Goal: Transaction & Acquisition: Download file/media

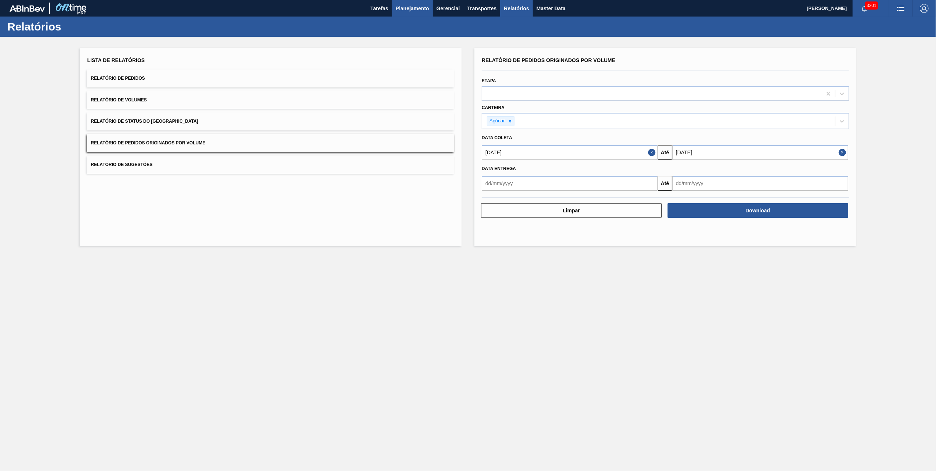
click at [395, 14] on button "Planejamento" at bounding box center [412, 8] width 41 height 17
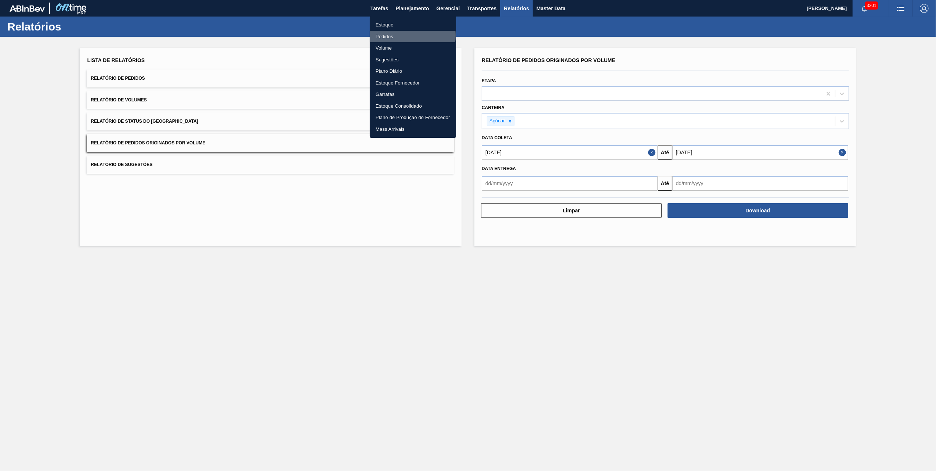
click at [396, 35] on li "Pedidos" at bounding box center [413, 37] width 86 height 12
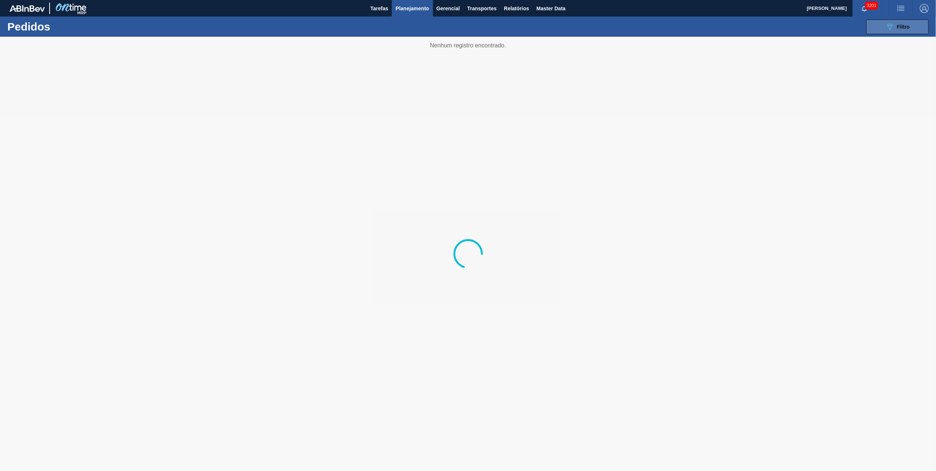
click at [875, 27] on button "089F7B8B-B2A5-4AFE-B5C0-19BA573D28AC Filtro" at bounding box center [897, 26] width 62 height 15
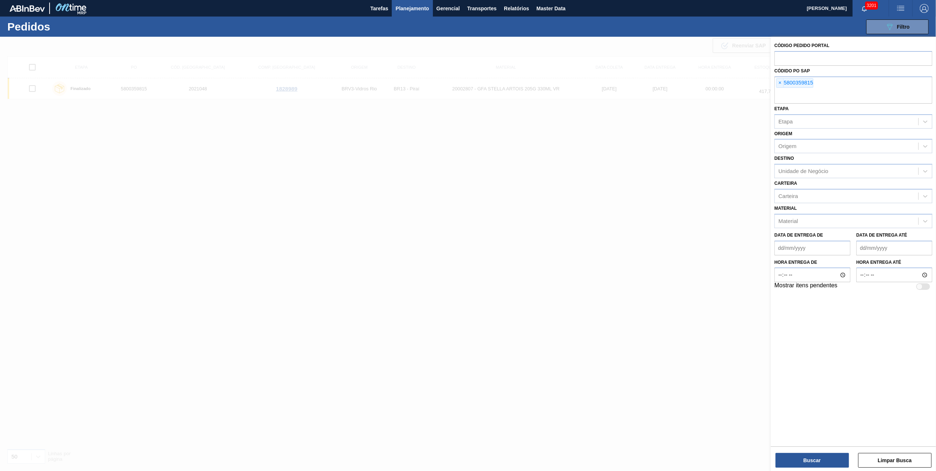
click at [782, 82] on span "×" at bounding box center [779, 83] width 7 height 9
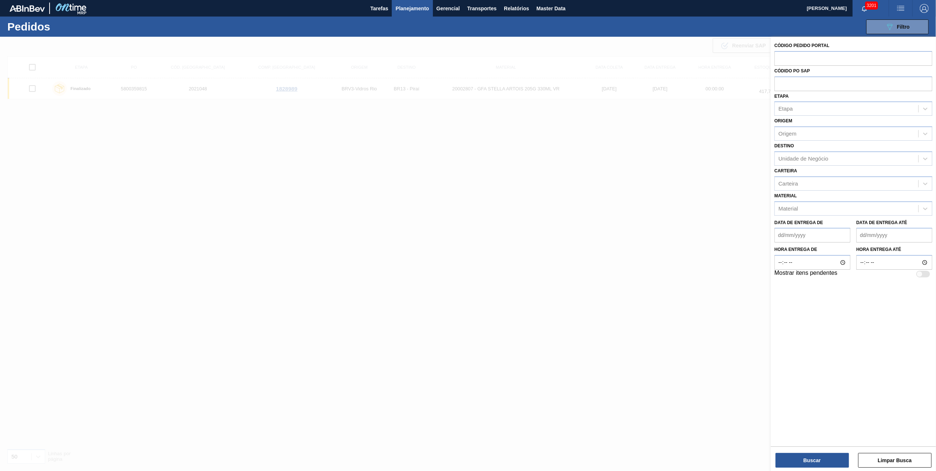
paste input "text"
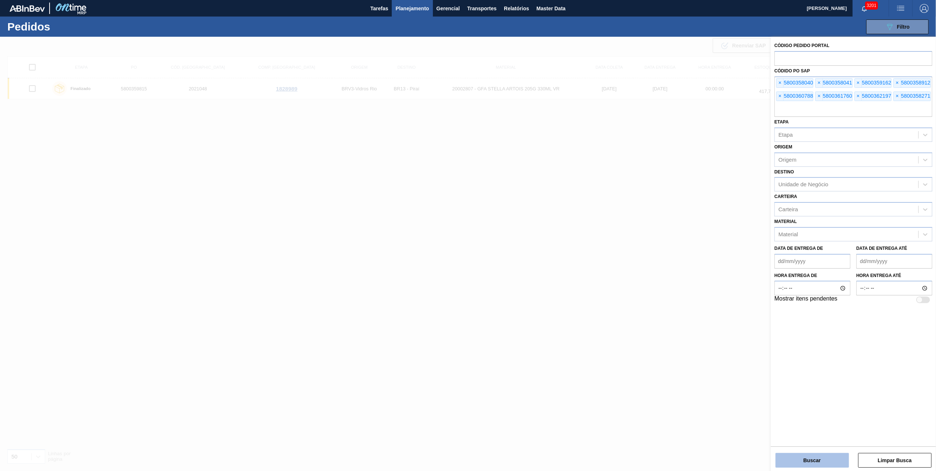
click at [799, 467] on button "Buscar" at bounding box center [811, 460] width 73 height 15
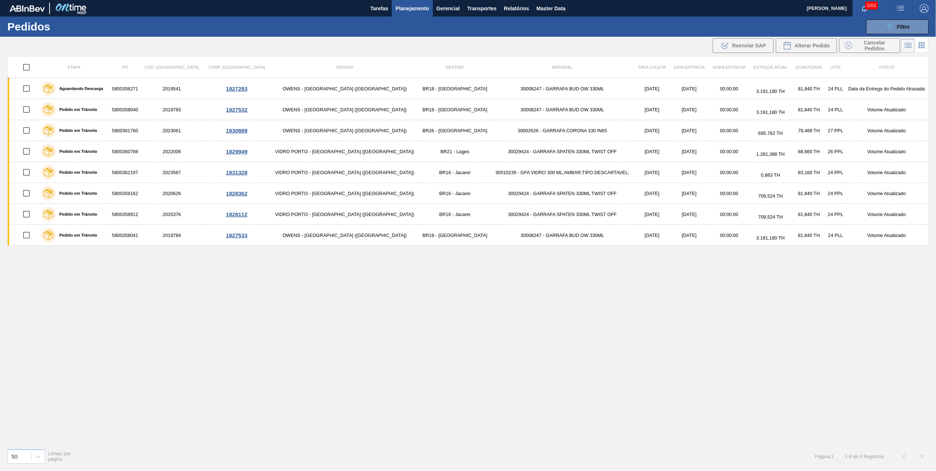
click at [905, 41] on icon at bounding box center [908, 45] width 9 height 9
click at [891, 26] on icon "089F7B8B-B2A5-4AFE-B5C0-19BA573D28AC" at bounding box center [889, 26] width 9 height 9
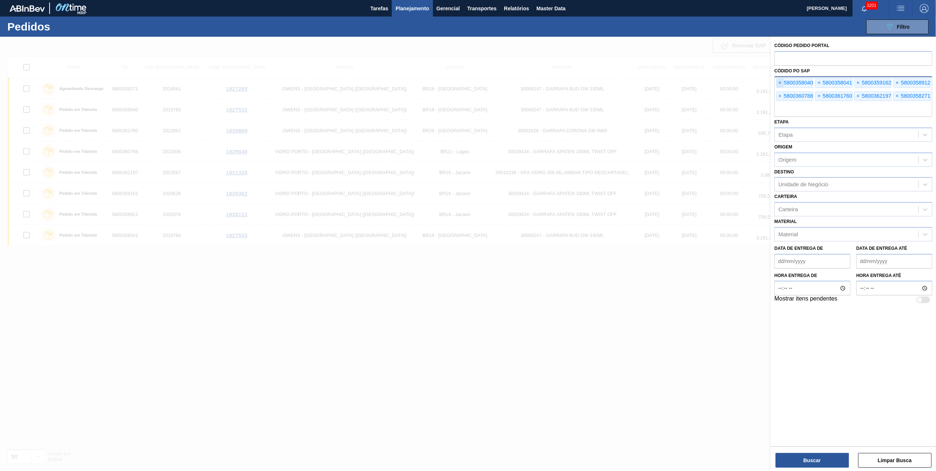
click at [780, 80] on span "×" at bounding box center [779, 83] width 7 height 9
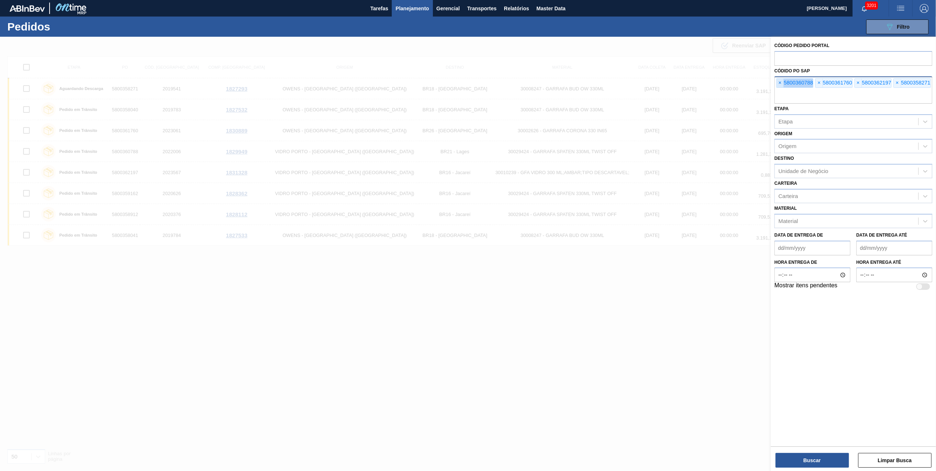
click at [780, 80] on span "×" at bounding box center [779, 83] width 7 height 9
paste input "text"
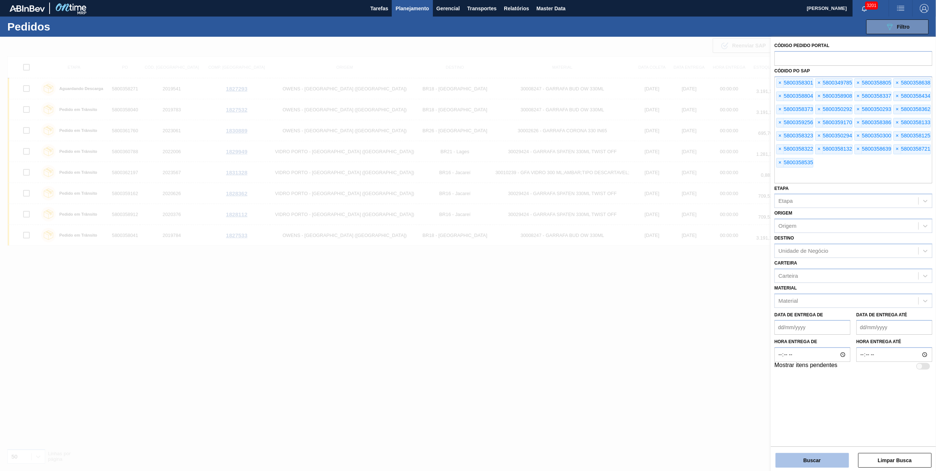
click at [808, 465] on button "Buscar" at bounding box center [811, 460] width 73 height 15
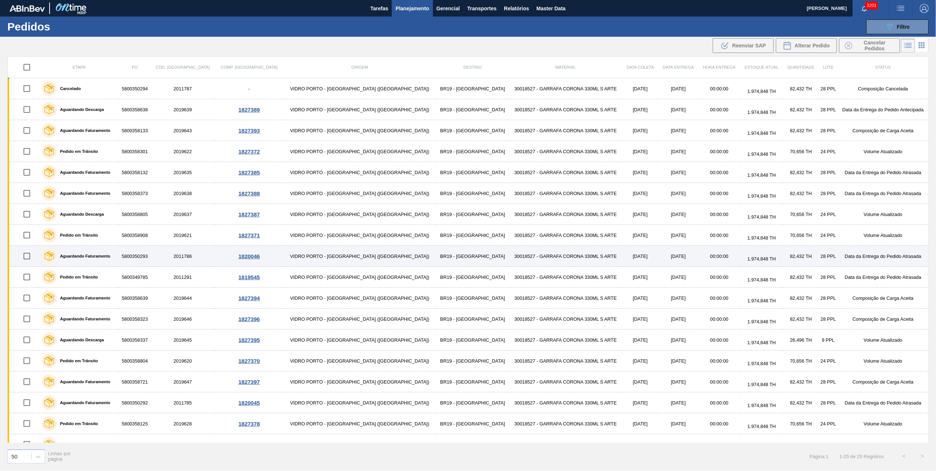
scroll to position [162, 0]
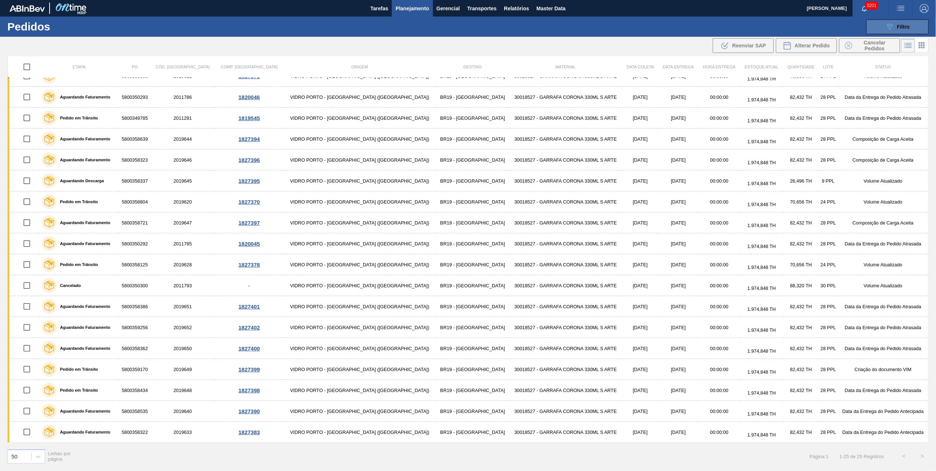
click at [887, 19] on button "089F7B8B-B2A5-4AFE-B5C0-19BA573D28AC Filtro" at bounding box center [897, 26] width 62 height 15
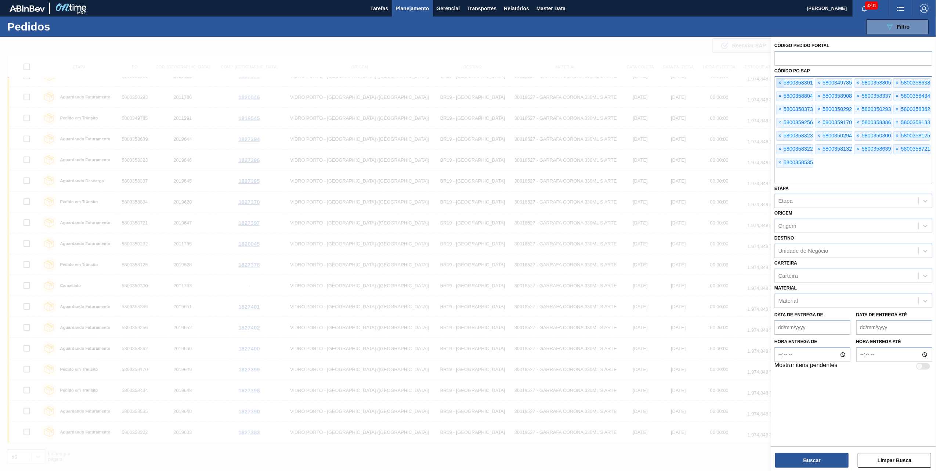
click at [778, 80] on span "×" at bounding box center [779, 83] width 7 height 9
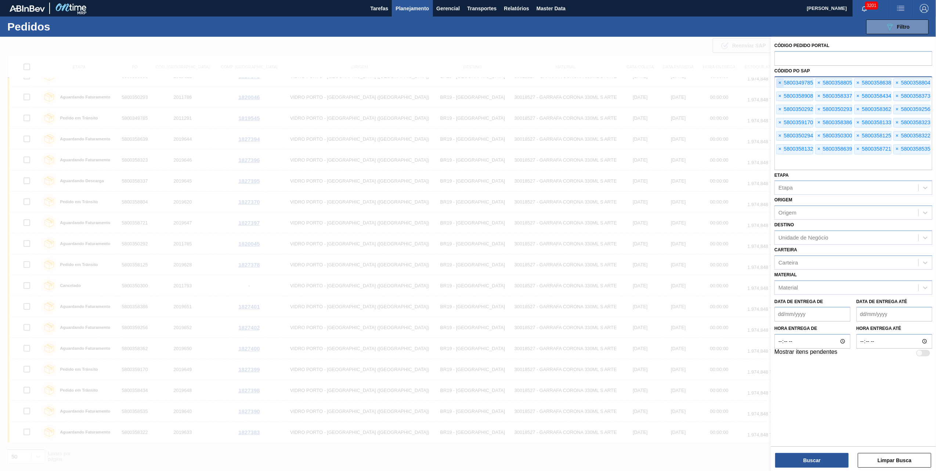
click at [778, 80] on span "×" at bounding box center [779, 83] width 7 height 9
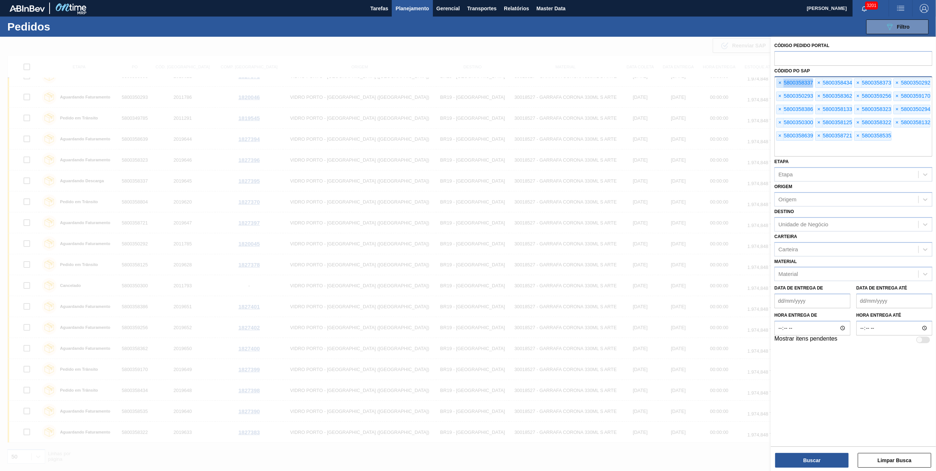
click at [778, 80] on span "×" at bounding box center [779, 83] width 7 height 9
click at [781, 80] on span "×" at bounding box center [779, 83] width 7 height 9
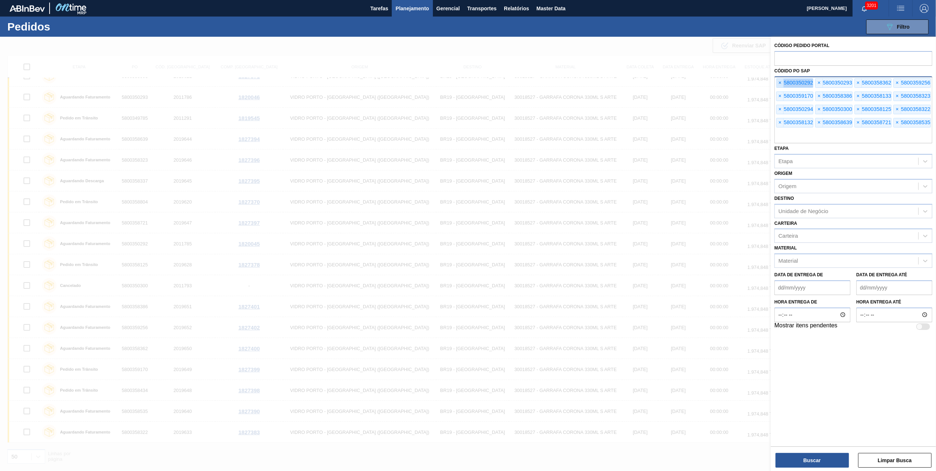
click at [781, 80] on span "×" at bounding box center [779, 83] width 7 height 9
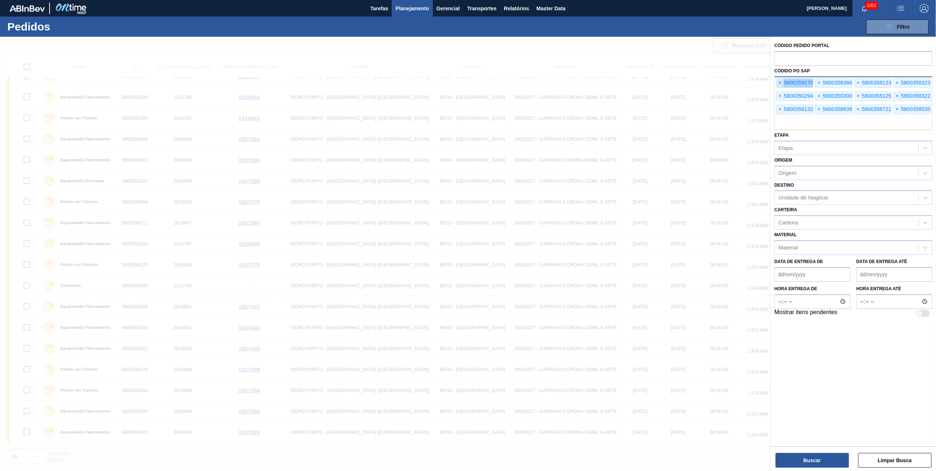
click at [781, 80] on span "×" at bounding box center [779, 83] width 7 height 9
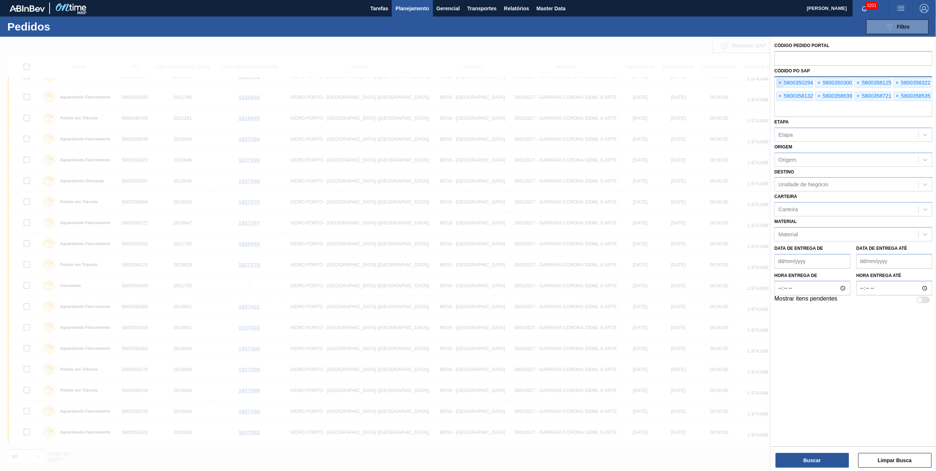
click at [781, 80] on span "×" at bounding box center [779, 83] width 7 height 9
click at [780, 80] on span "×" at bounding box center [779, 83] width 7 height 9
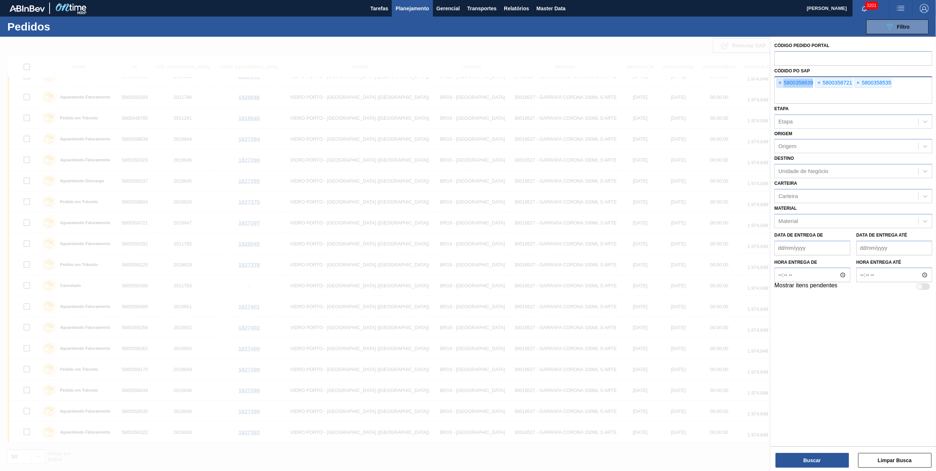
click at [780, 80] on span "×" at bounding box center [779, 83] width 7 height 9
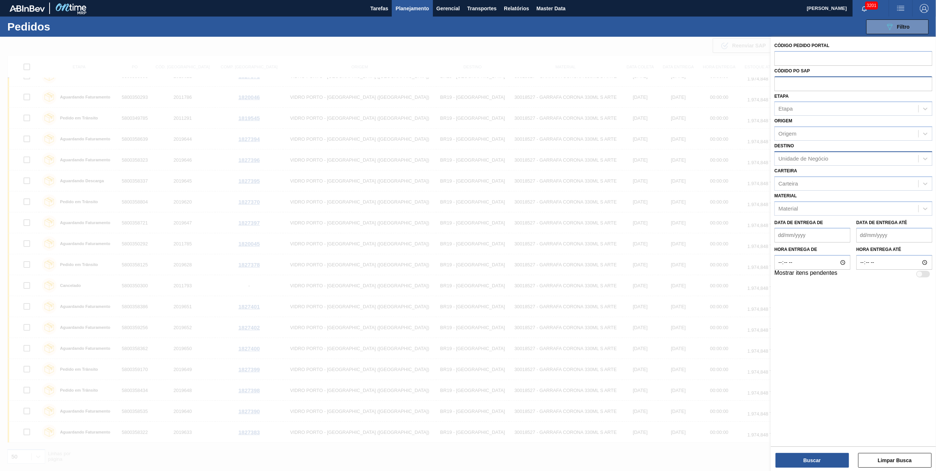
paste input "text"
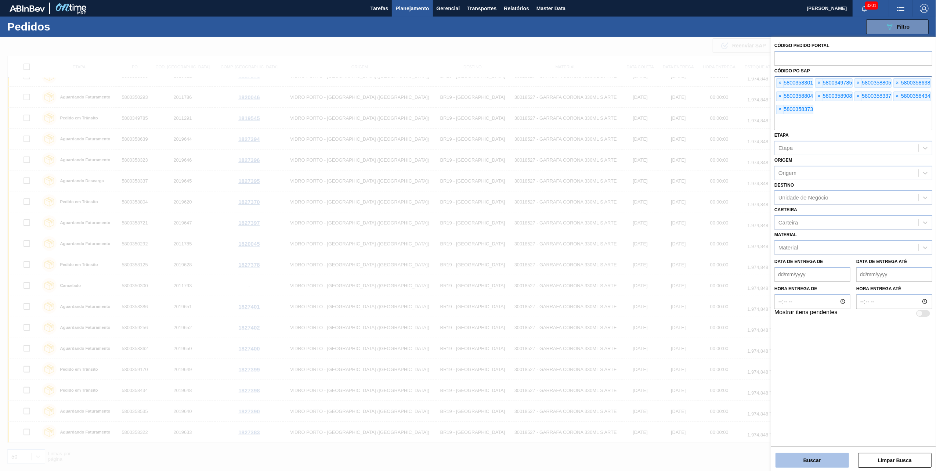
click at [843, 459] on button "Buscar" at bounding box center [811, 460] width 73 height 15
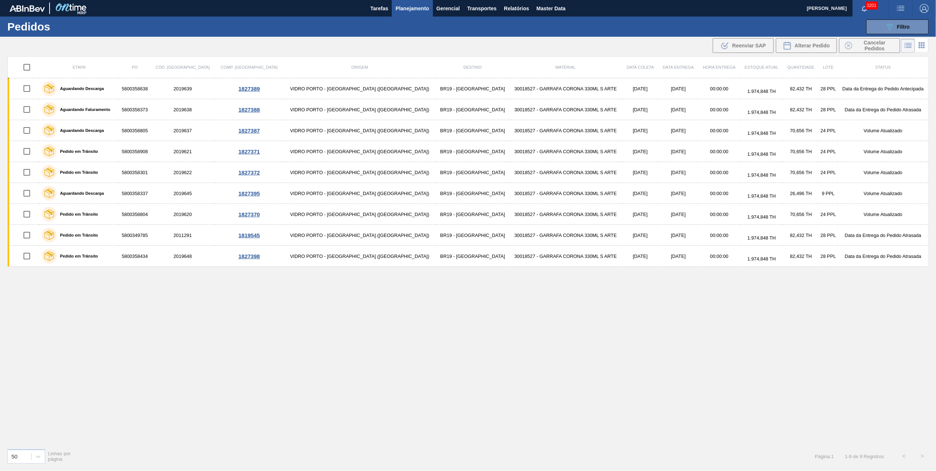
scroll to position [0, 0]
click at [900, 18] on div "089F7B8B-B2A5-4AFE-B5C0-19BA573D28AC Filtro Código Pedido Portal Códido PO SAP …" at bounding box center [527, 27] width 811 height 22
click at [897, 21] on button "089F7B8B-B2A5-4AFE-B5C0-19BA573D28AC Filtro" at bounding box center [897, 26] width 62 height 15
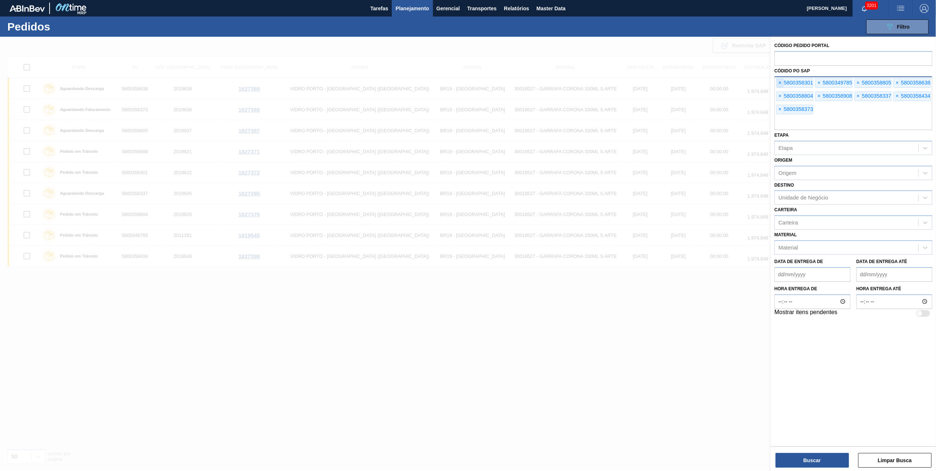
click at [780, 87] on span "×" at bounding box center [779, 83] width 7 height 9
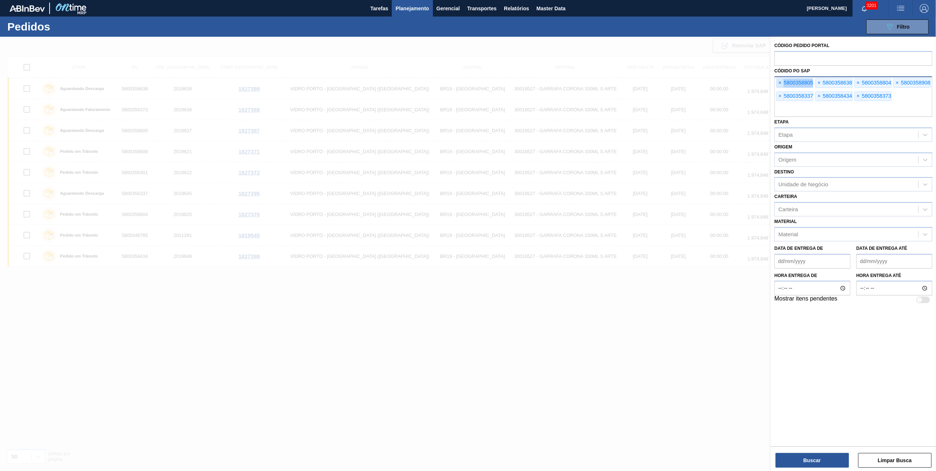
click at [780, 87] on span "×" at bounding box center [779, 83] width 7 height 9
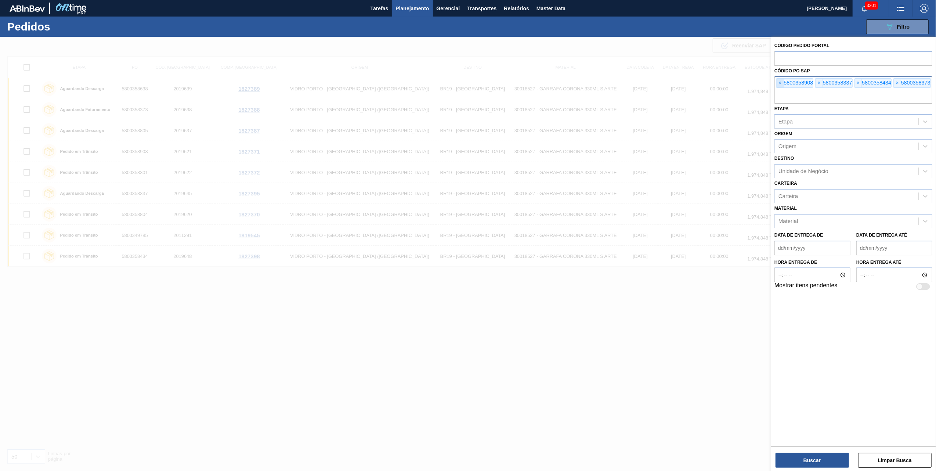
click at [780, 87] on span "×" at bounding box center [779, 83] width 7 height 9
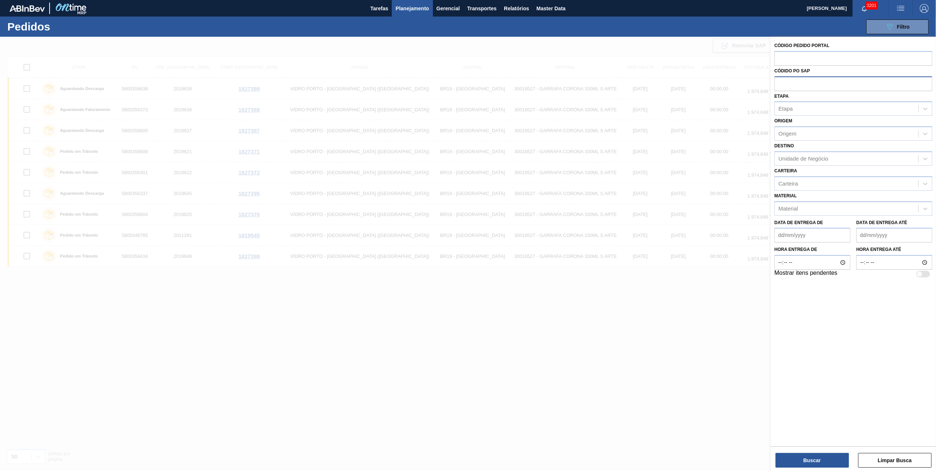
paste input "text"
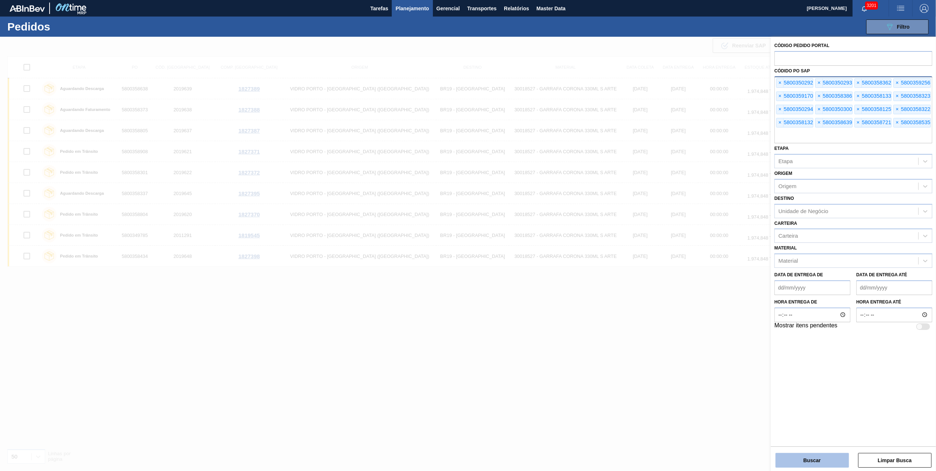
click at [848, 459] on div "Buscar Limpar Busca" at bounding box center [853, 456] width 165 height 21
click at [841, 460] on button "Buscar" at bounding box center [811, 460] width 73 height 15
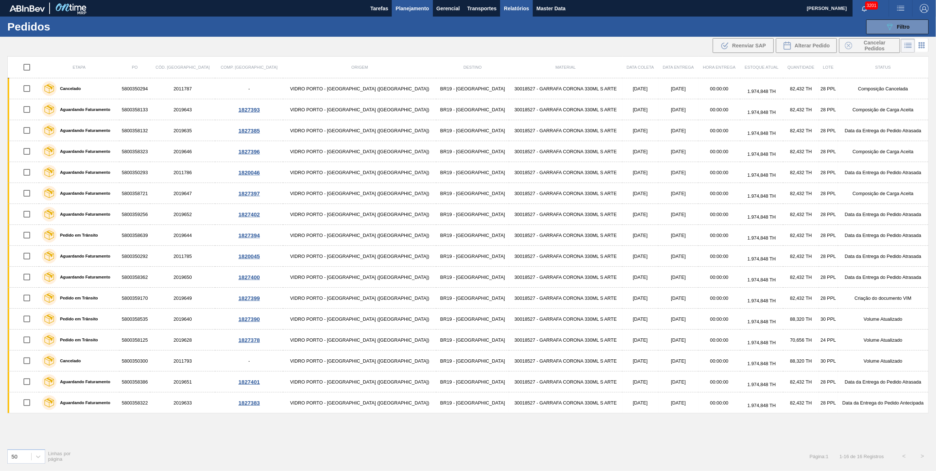
click at [523, 7] on span "Relatórios" at bounding box center [516, 8] width 25 height 9
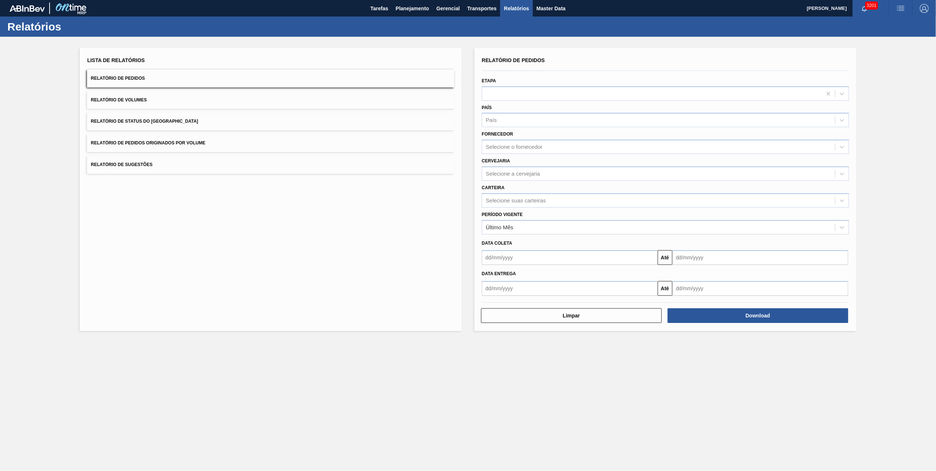
click at [166, 134] on button "Relatório de Pedidos Originados por Volume" at bounding box center [270, 143] width 367 height 18
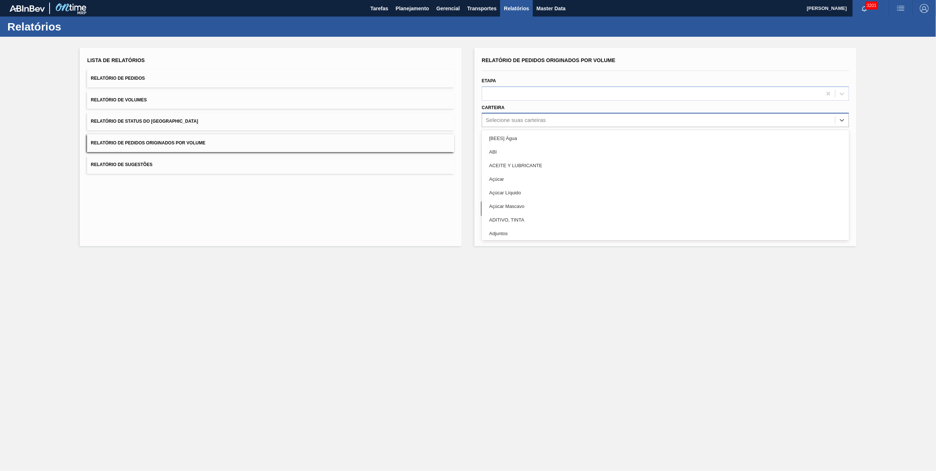
click at [505, 118] on div "Selecione suas carteiras" at bounding box center [516, 120] width 60 height 6
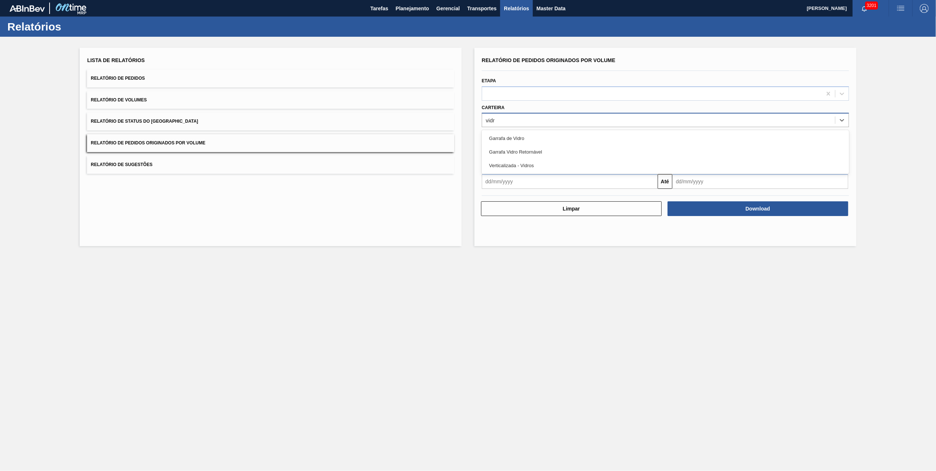
type input "vidro"
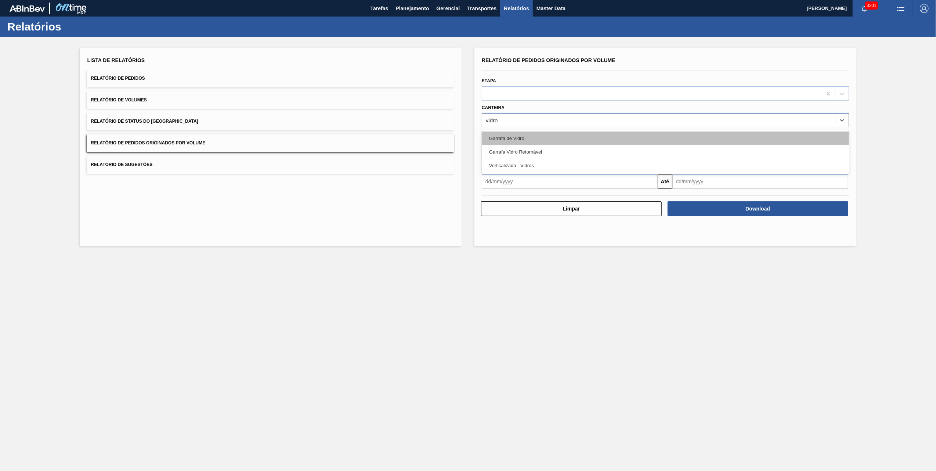
click at [514, 136] on div "Garrafa de Vidro" at bounding box center [665, 138] width 367 height 14
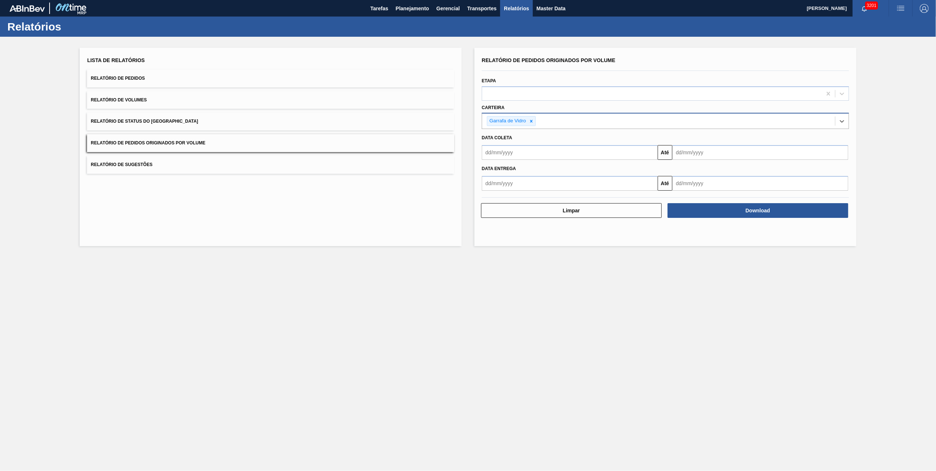
click at [608, 149] on input "text" at bounding box center [570, 152] width 176 height 15
type input "[DATE]"
click at [717, 258] on main "Tarefas Planejamento Gerencial Transportes Relatórios Master Data [PERSON_NAME]…" at bounding box center [468, 235] width 936 height 471
click at [709, 151] on input "[DATE]" at bounding box center [760, 152] width 176 height 15
click at [685, 205] on div "7" at bounding box center [681, 205] width 10 height 10
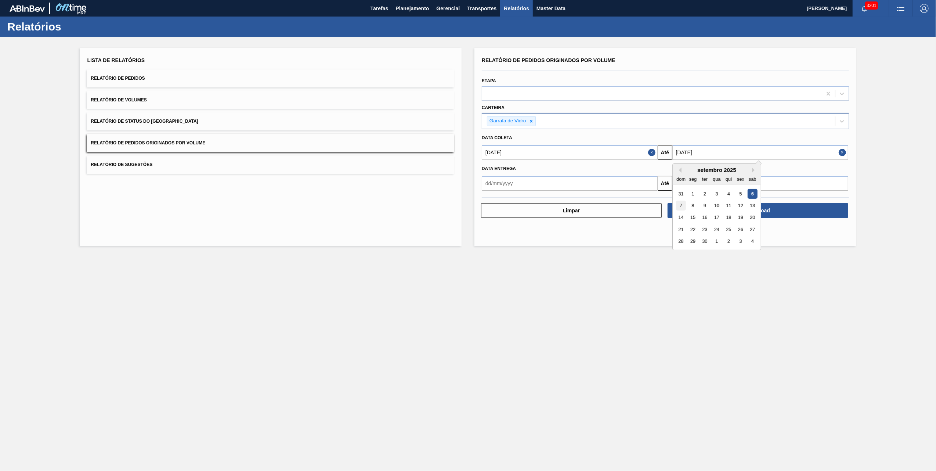
type input "[DATE]"
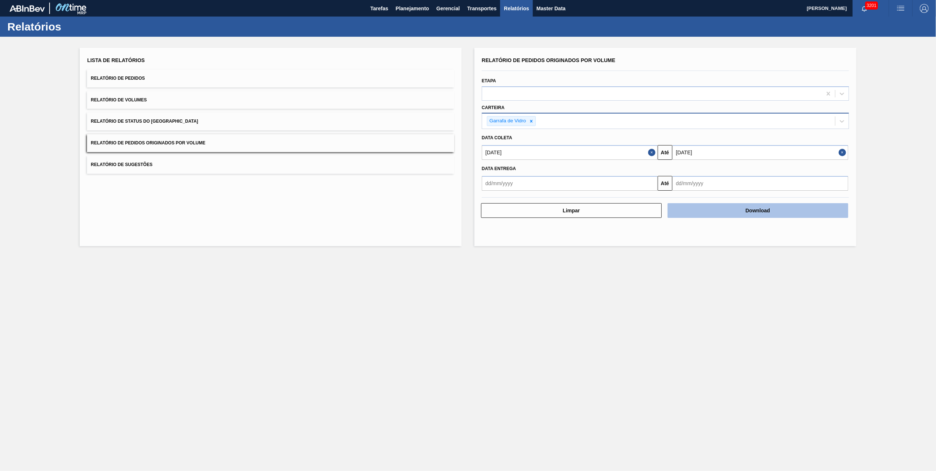
click at [721, 212] on button "Download" at bounding box center [757, 210] width 181 height 15
